Goal: Transaction & Acquisition: Purchase product/service

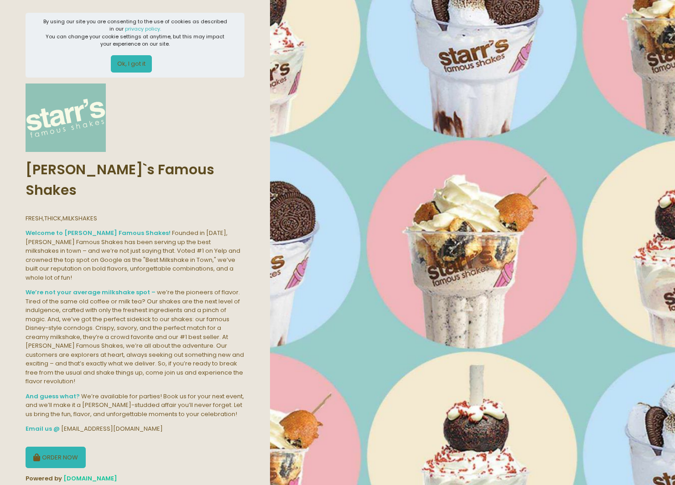
scroll to position [1, 0]
click at [60, 447] on button "ORDER NOW" at bounding box center [56, 458] width 60 height 22
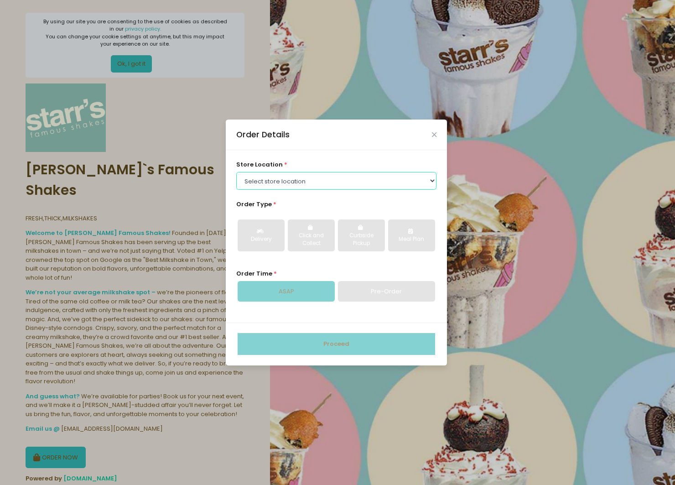
click at [297, 182] on select "Select store location [PERSON_NAME]`s Famous Shakes - [PERSON_NAME]`s Famous Sh…" at bounding box center [336, 180] width 201 height 17
select select "62df5b82d4cb820017eeca68"
click at [236, 172] on select "Select store location [PERSON_NAME]`s Famous Shakes - [PERSON_NAME]`s Famous Sh…" at bounding box center [336, 180] width 201 height 17
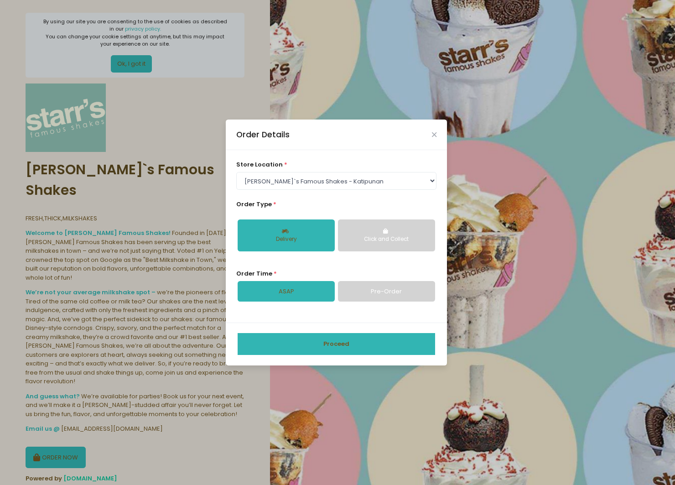
click at [378, 233] on button "Click and Collect" at bounding box center [386, 236] width 97 height 32
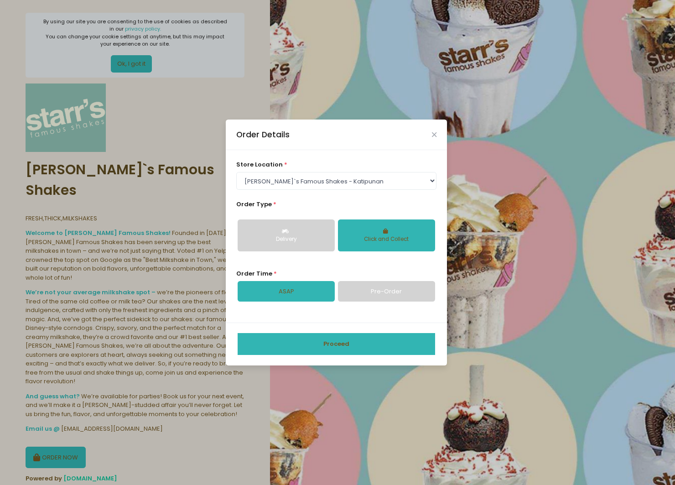
click at [386, 291] on link "Pre-Order" at bounding box center [386, 291] width 97 height 21
select select "[DATE]"
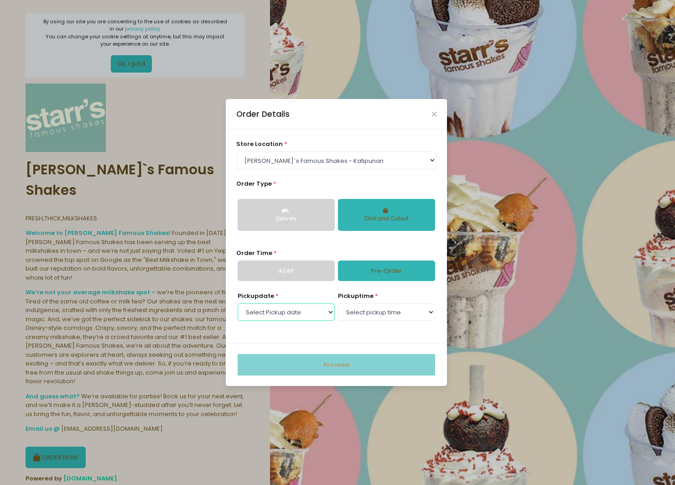
click at [276, 305] on select "Select Pickup date [DATE] [DATE] [DATE]" at bounding box center [286, 312] width 97 height 17
click at [381, 312] on select "Select pickup time 02:00 PM - 02:30 PM 02:30 PM - 03:00 PM 03:00 PM - 03:30 PM …" at bounding box center [386, 312] width 97 height 17
select select "17:30"
click at [338, 304] on select "Select pickup time 02:00 PM - 02:30 PM 02:30 PM - 03:00 PM 03:00 PM - 03:30 PM …" at bounding box center [386, 312] width 97 height 17
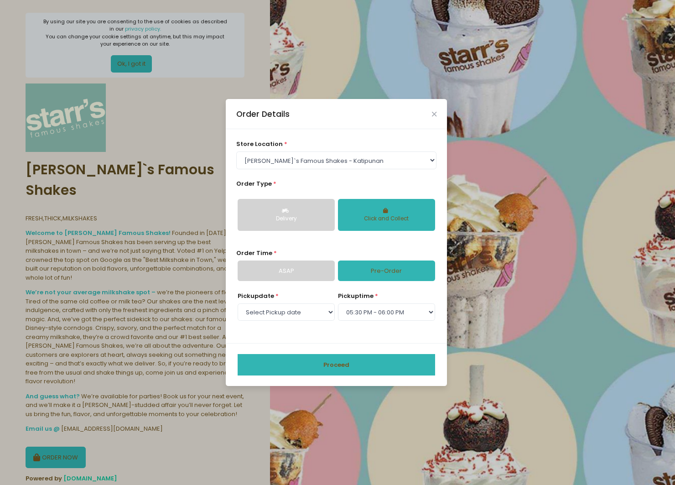
click at [353, 367] on button "Proceed" at bounding box center [337, 365] width 198 height 22
